Goal: Navigation & Orientation: Find specific page/section

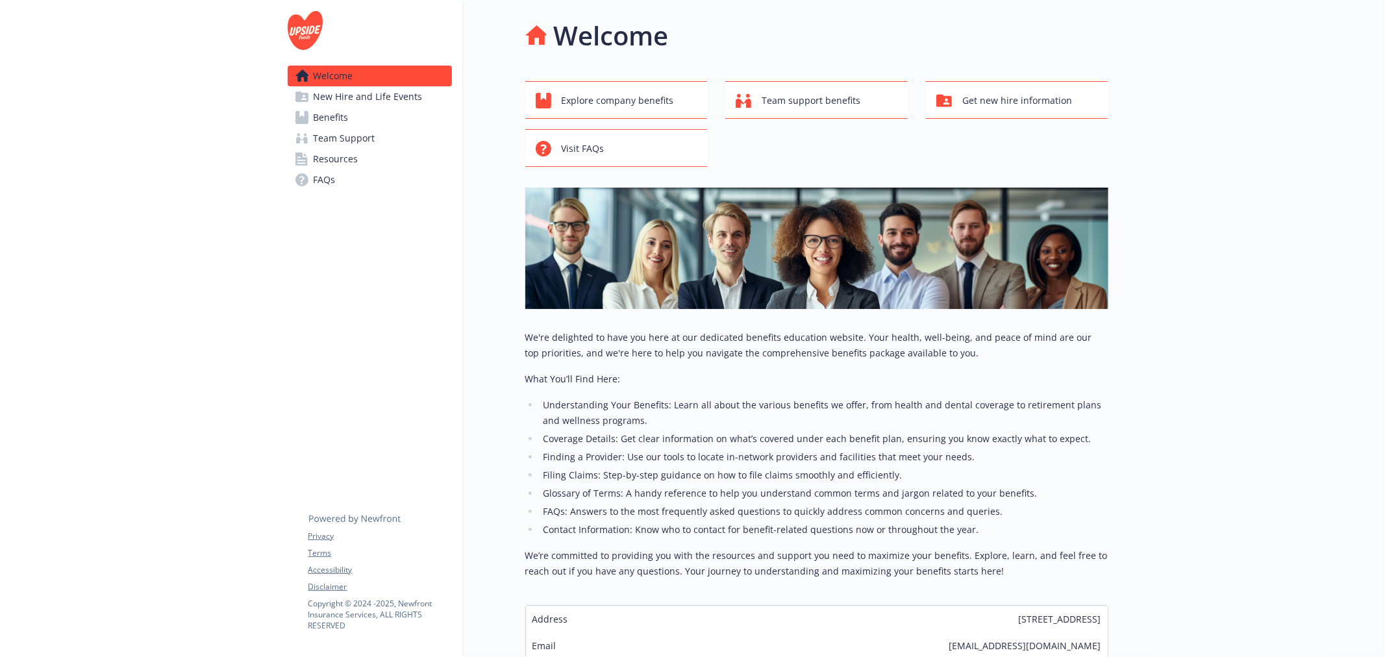
click at [310, 153] on link "Resources" at bounding box center [370, 159] width 164 height 21
